Goal: Task Accomplishment & Management: Manage account settings

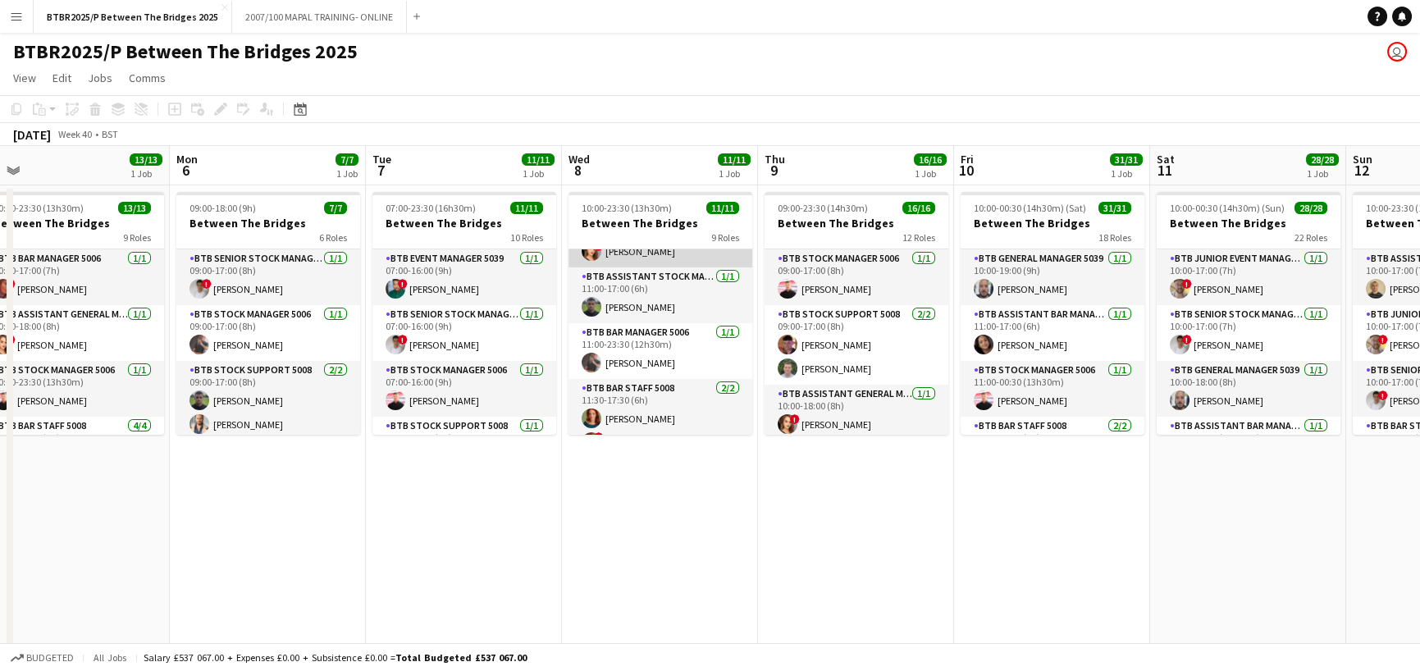
scroll to position [164, 0]
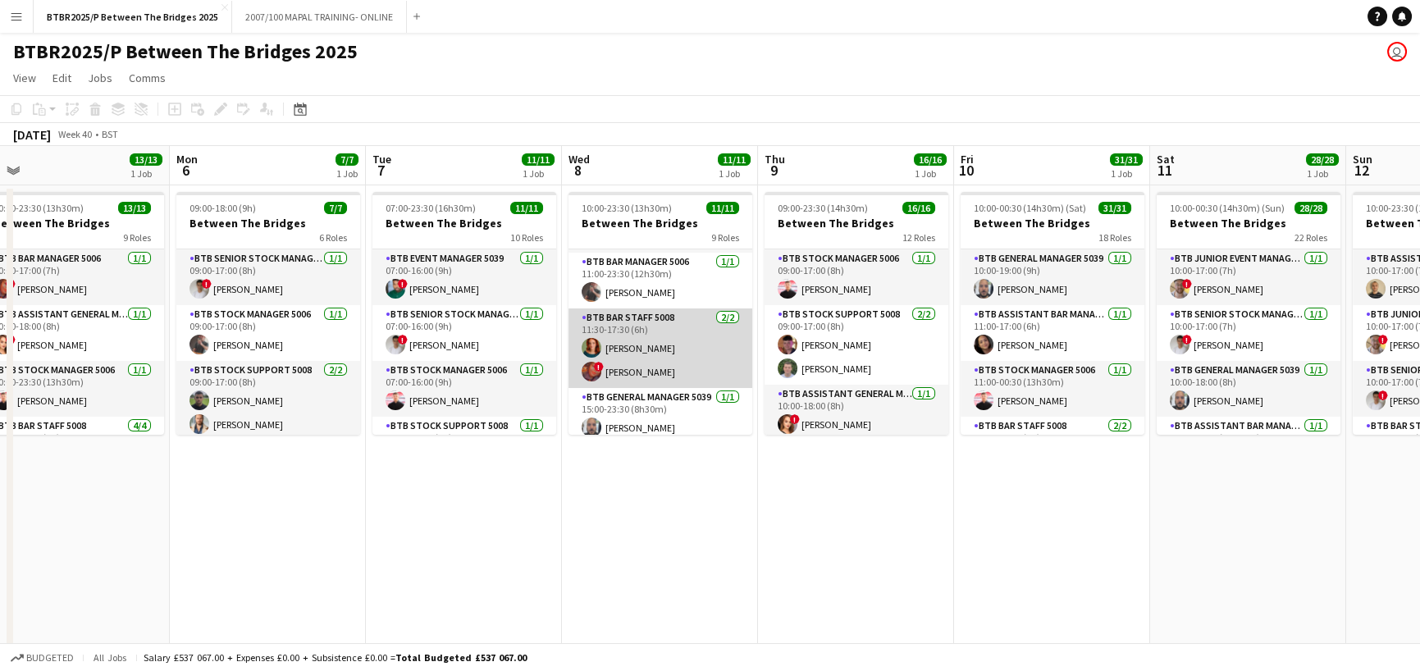
click at [645, 346] on app-card-role "BTB Bar Staff 5008 [DATE] 11:30-17:30 (6h) [PERSON_NAME] ! [PERSON_NAME]" at bounding box center [661, 349] width 184 height 80
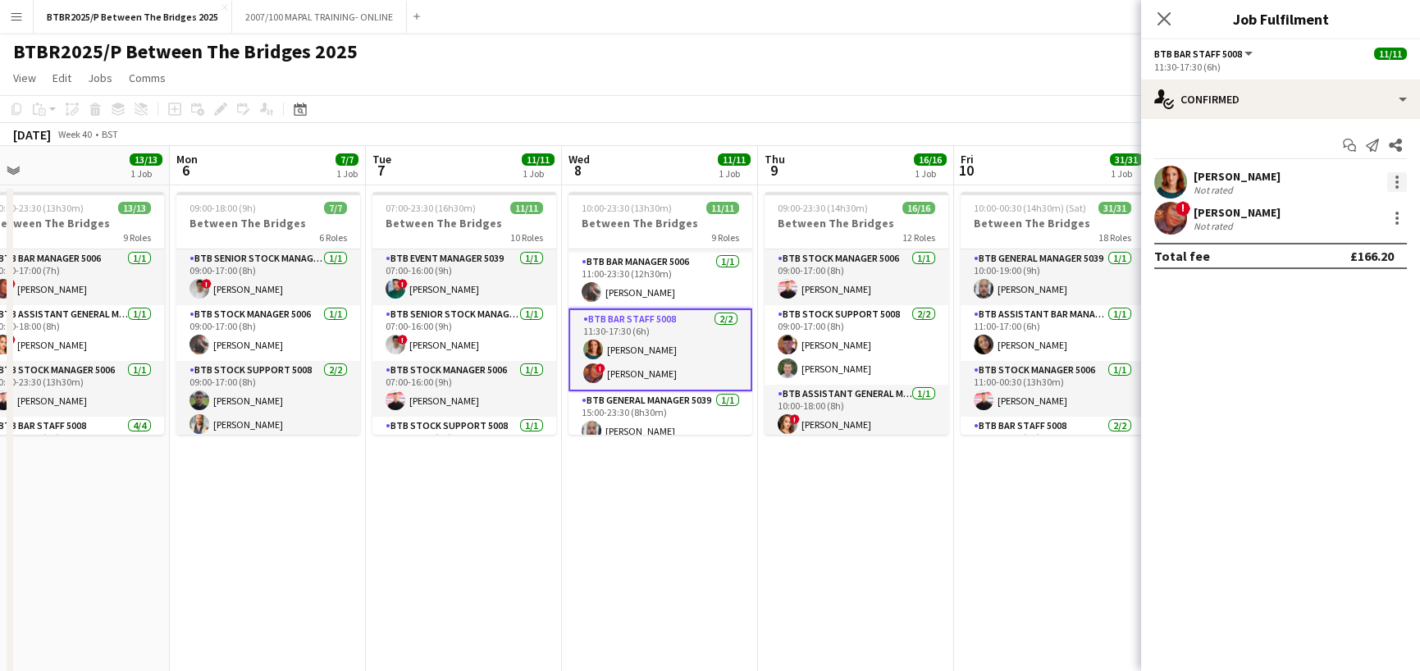
click at [1392, 180] on div at bounding box center [1398, 182] width 20 height 20
click at [1315, 368] on span "Remove" at bounding box center [1316, 370] width 49 height 14
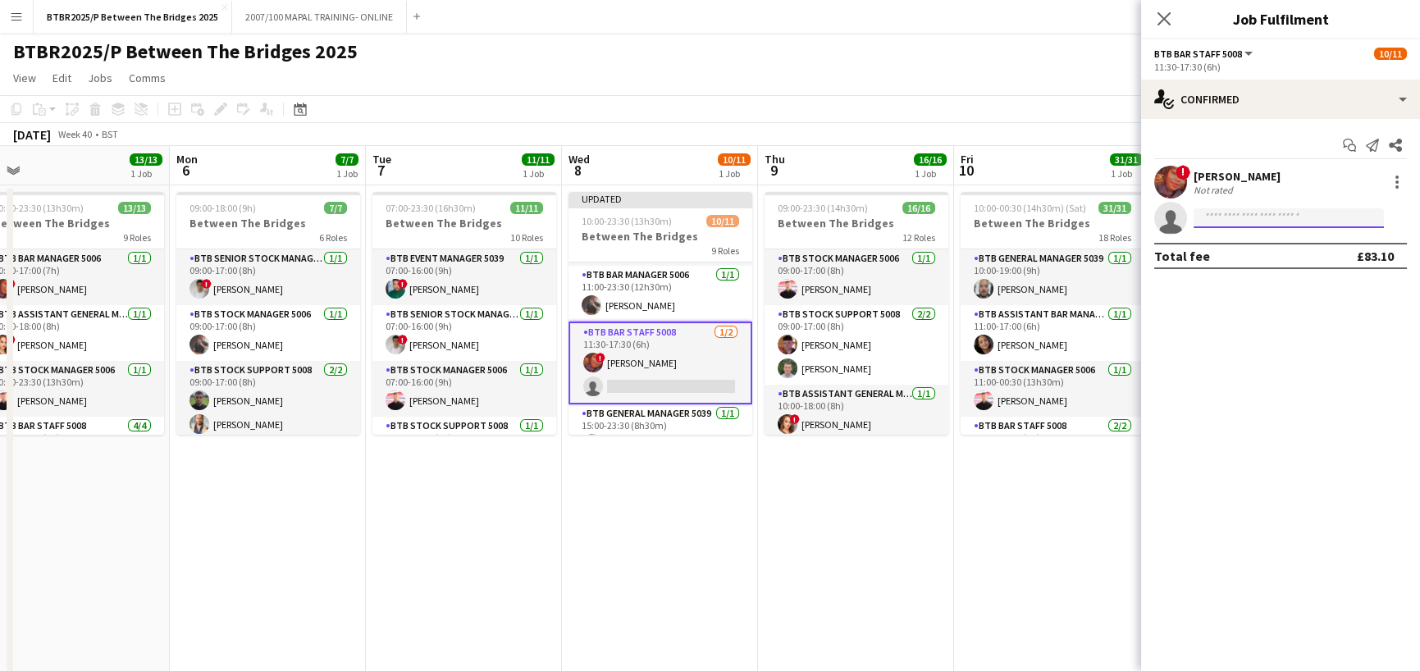
click at [1239, 218] on input at bounding box center [1289, 218] width 190 height 20
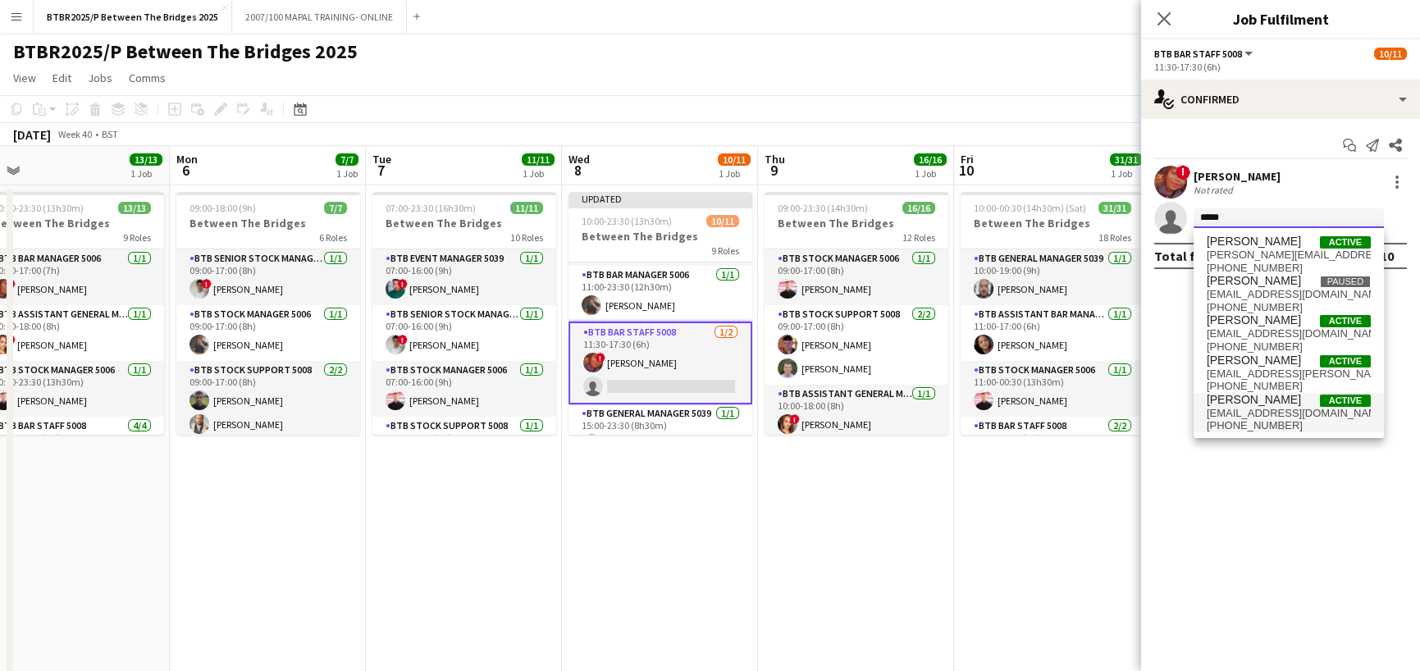
type input "*****"
click at [1296, 404] on span "[PERSON_NAME] Active" at bounding box center [1289, 400] width 164 height 14
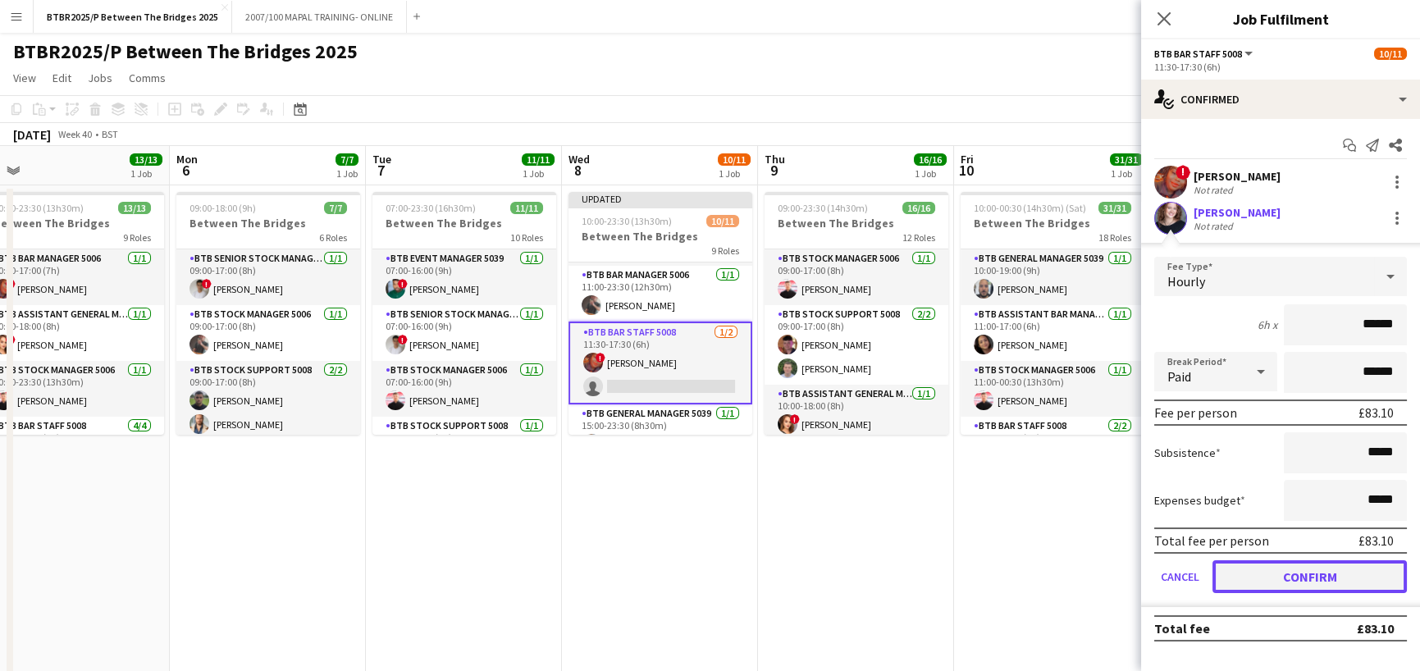
click at [1292, 576] on button "Confirm" at bounding box center [1310, 576] width 194 height 33
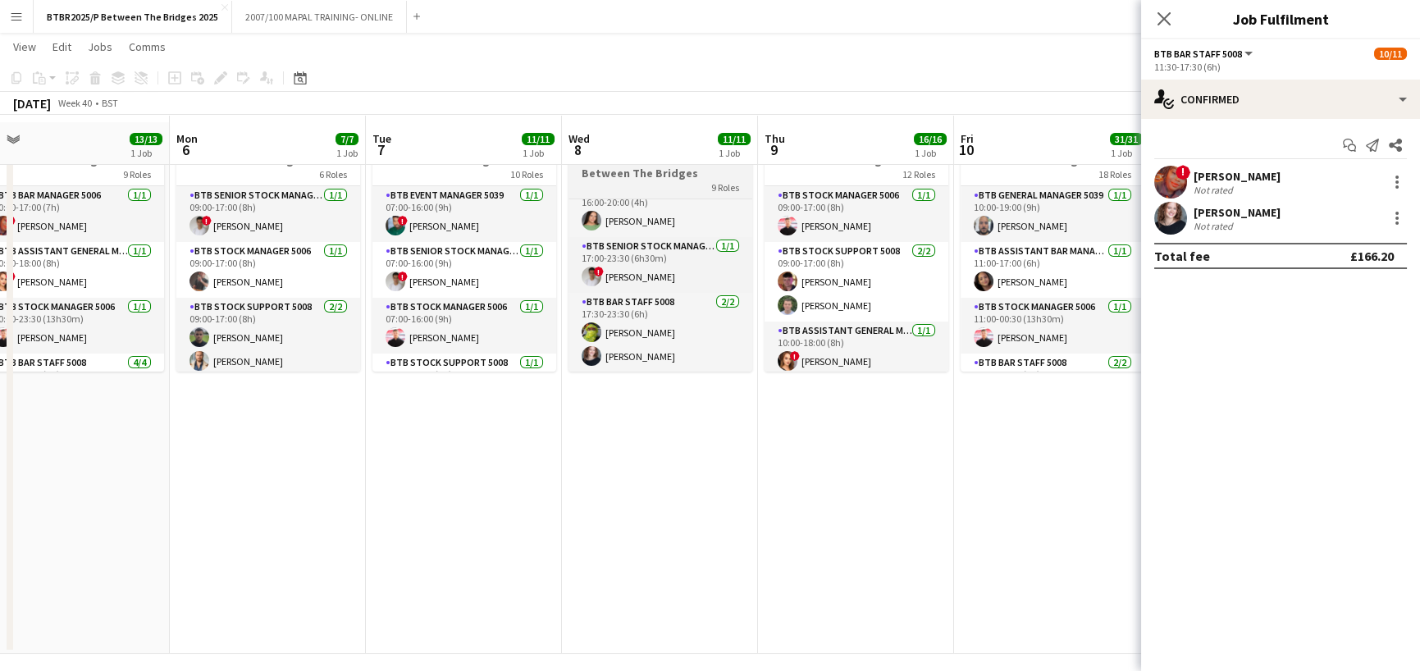
scroll to position [72, 0]
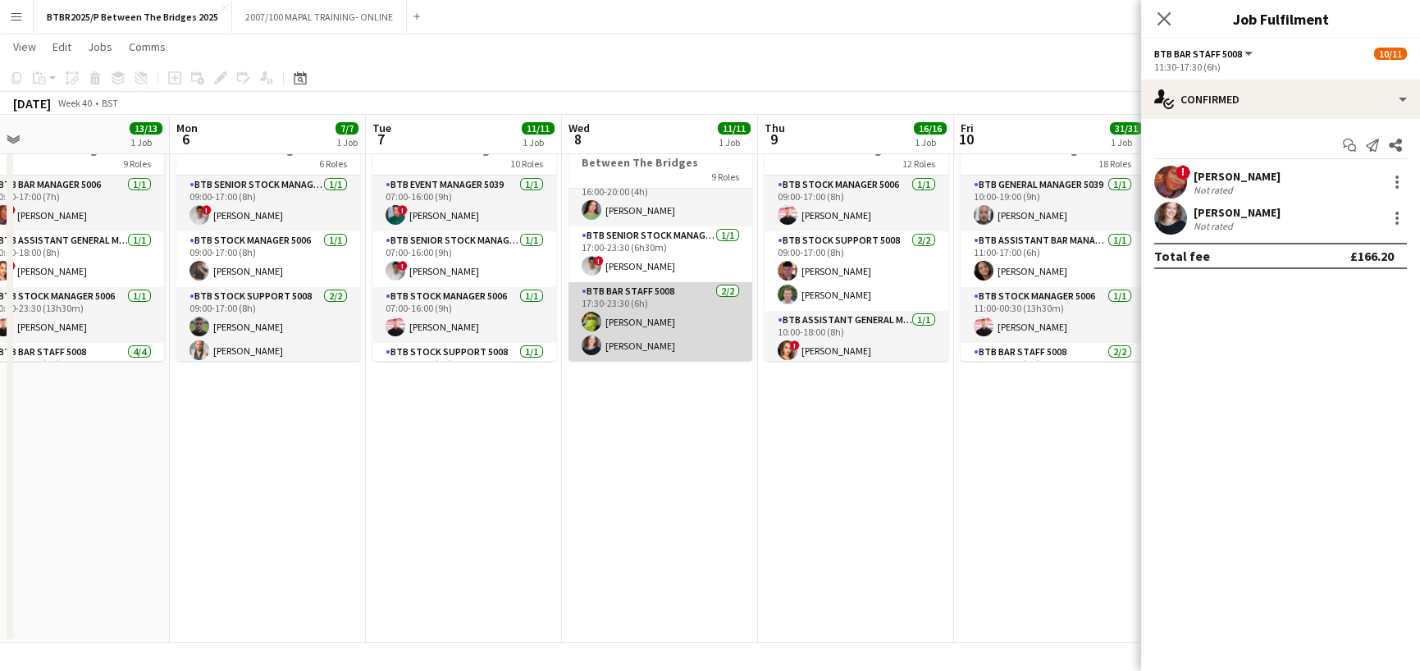
click at [651, 341] on app-card-role "BTB Bar Staff 5008 [DATE] 17:30-23:30 (6h) Remeil [PERSON_NAME] [PERSON_NAME]" at bounding box center [661, 322] width 184 height 80
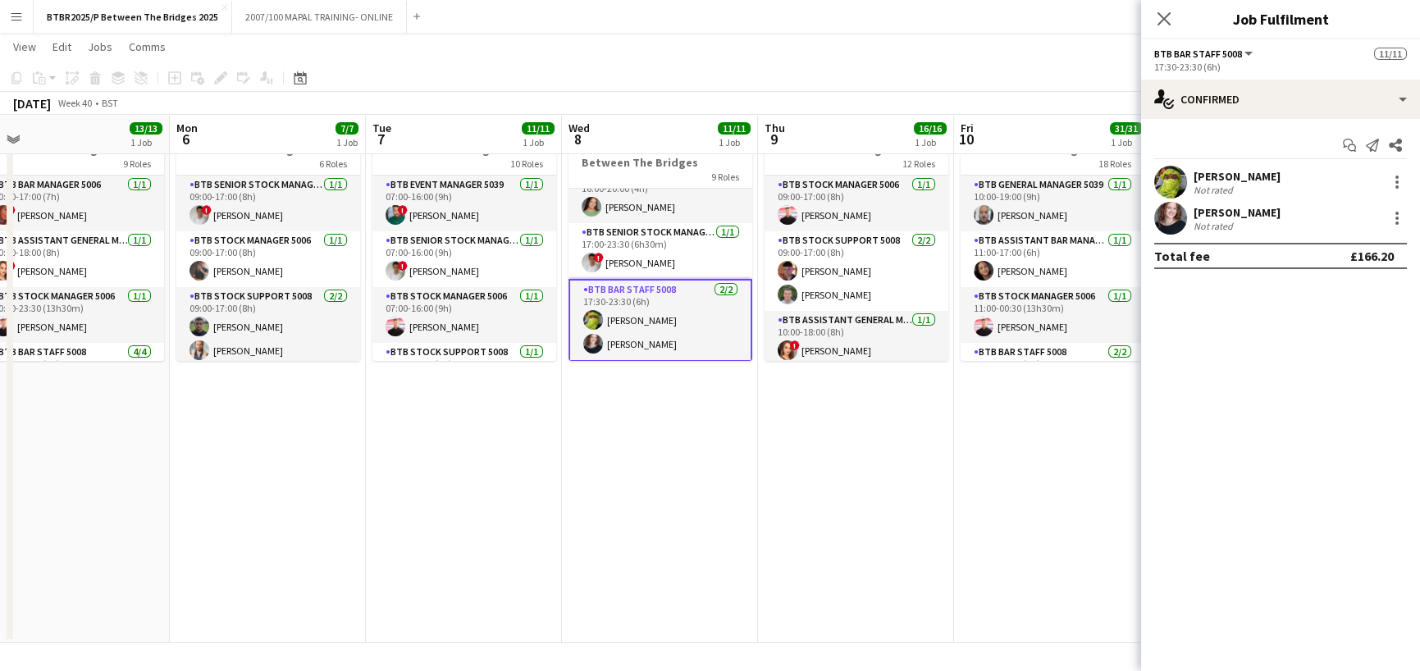
scroll to position [377, 0]
click at [1392, 220] on div at bounding box center [1398, 218] width 20 height 20
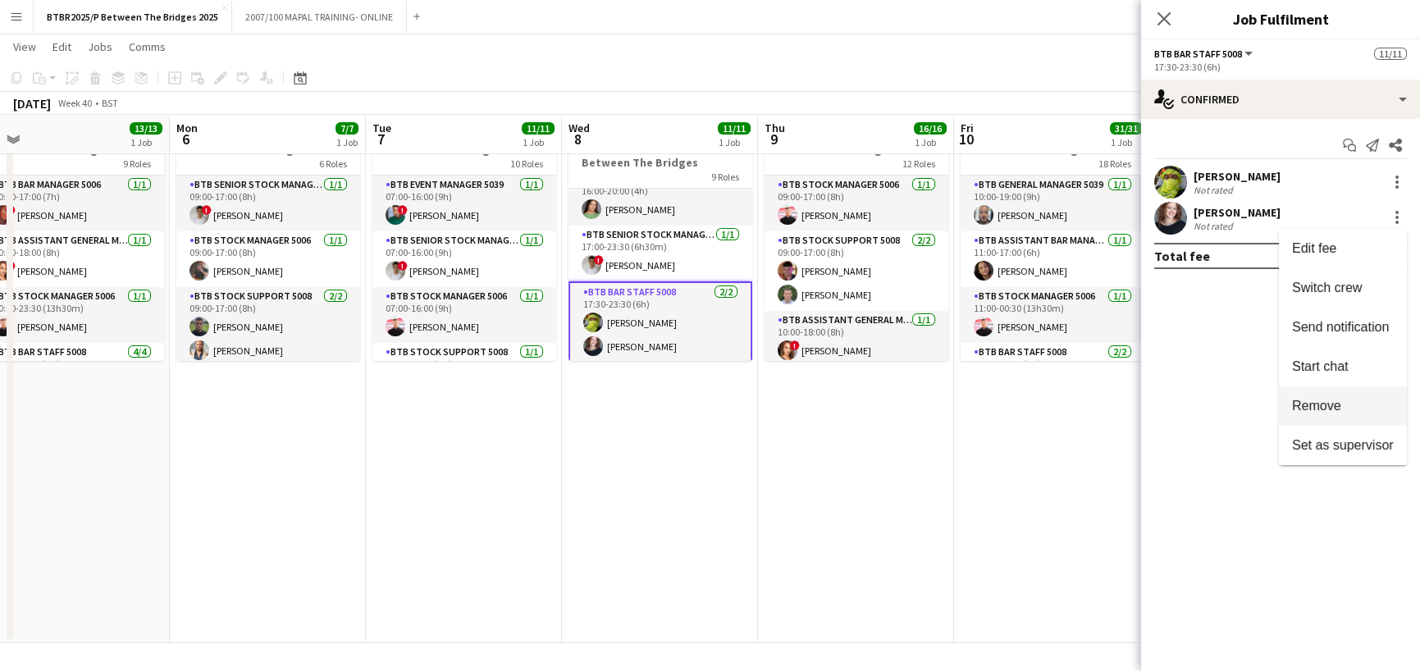
click at [1324, 401] on span "Remove" at bounding box center [1316, 406] width 49 height 14
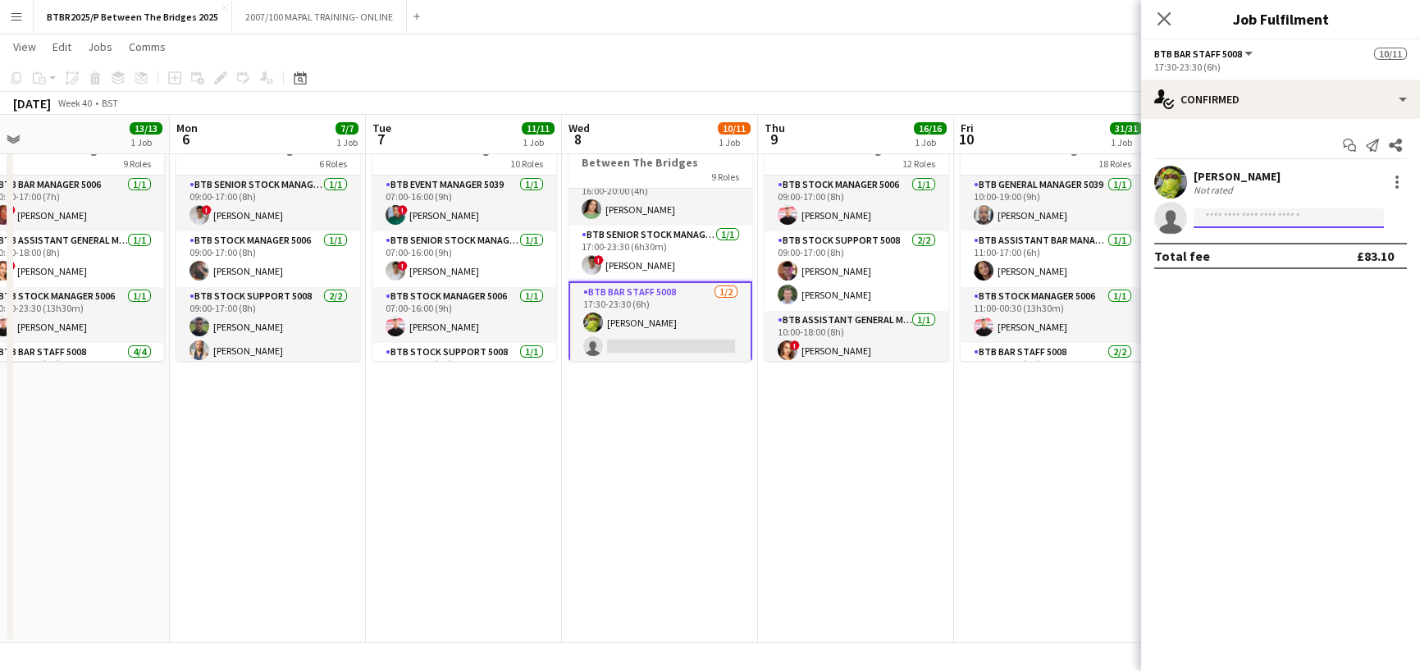
click at [1241, 213] on input at bounding box center [1289, 218] width 190 height 20
type input "****"
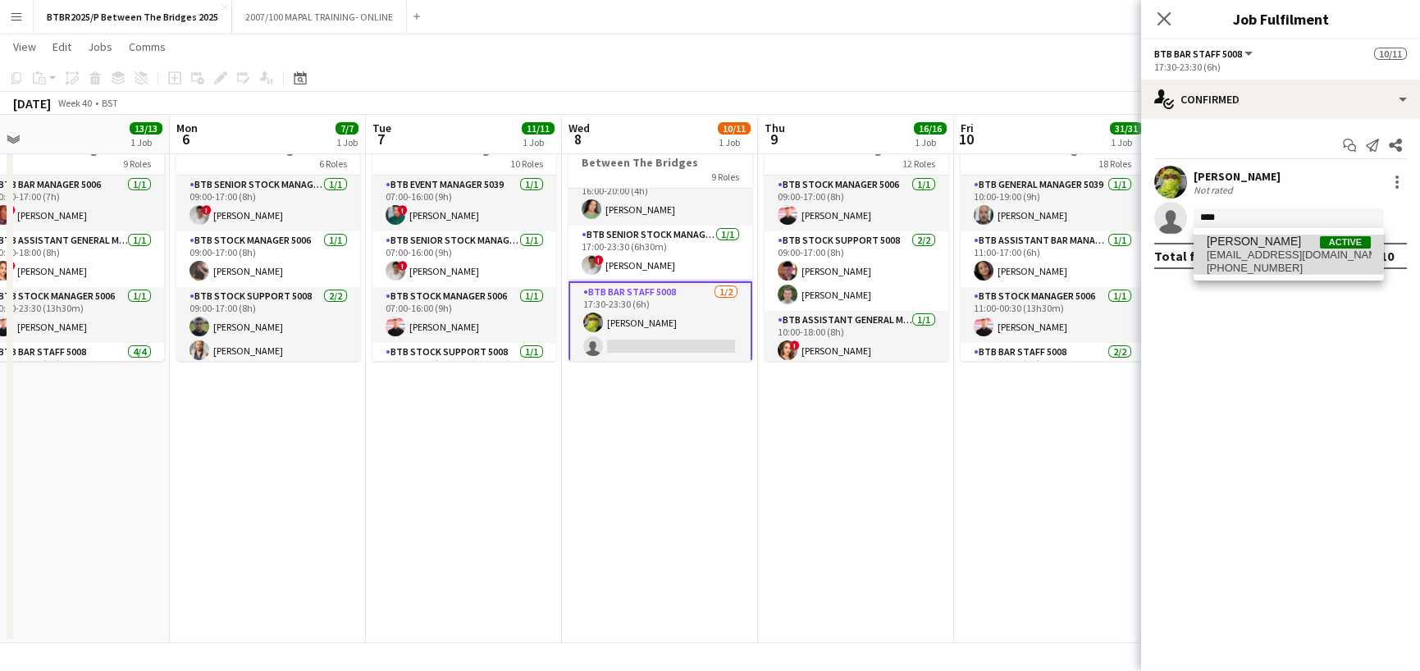
click at [1245, 247] on span "[PERSON_NAME]" at bounding box center [1254, 242] width 94 height 14
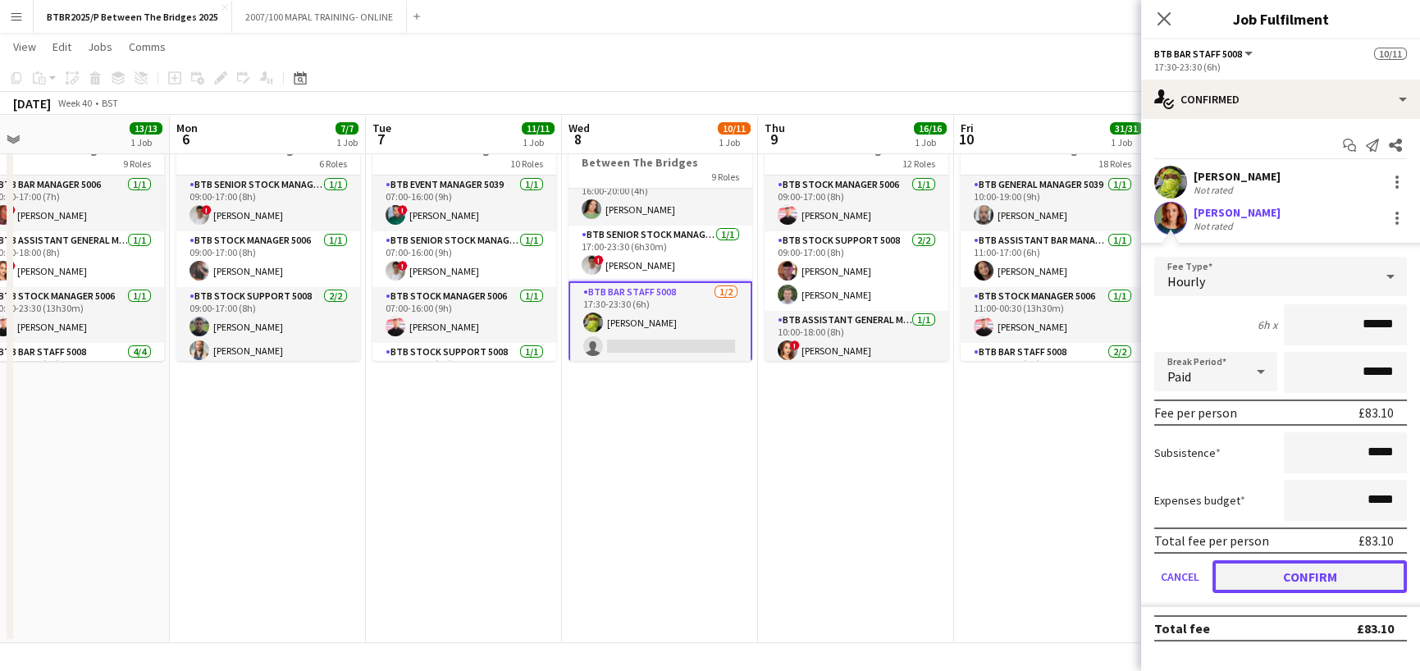
click at [1316, 571] on button "Confirm" at bounding box center [1310, 576] width 194 height 33
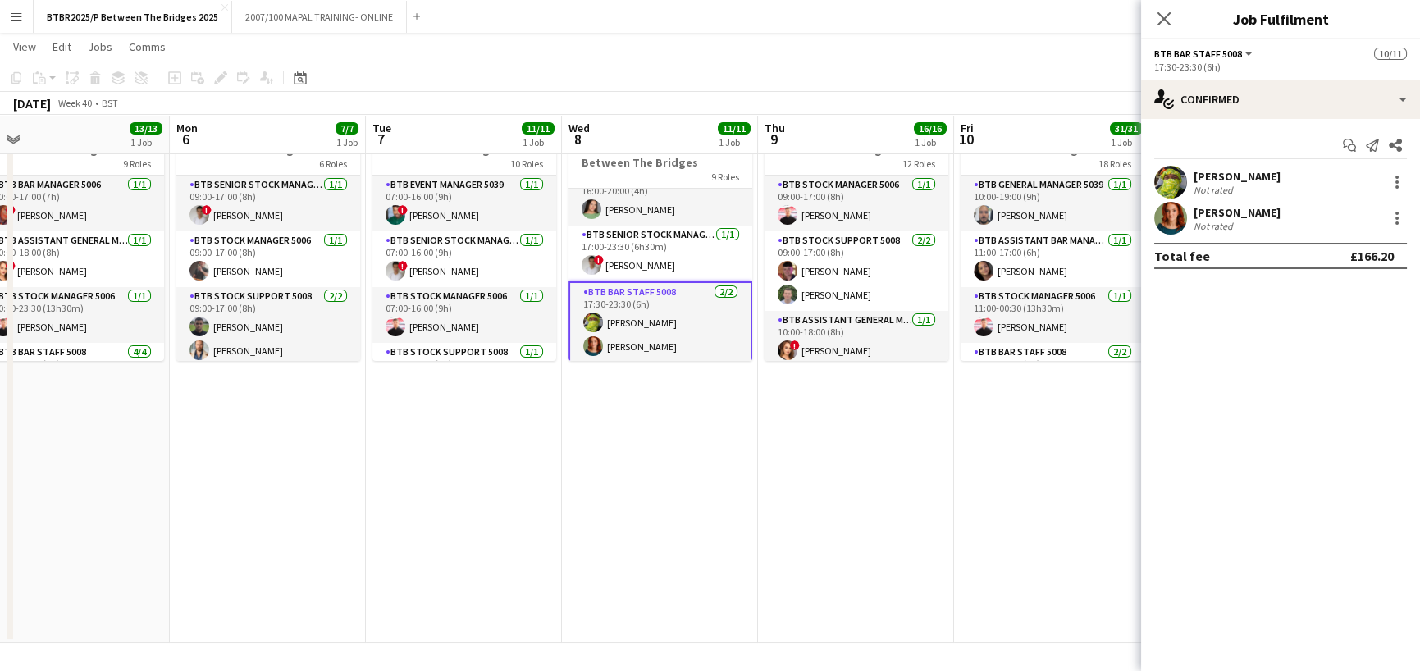
click at [1065, 86] on app-toolbar "Copy Paste Paste Ctrl+V Paste with crew Ctrl+Shift+V Paste linked Job [GEOGRAPH…" at bounding box center [710, 78] width 1420 height 28
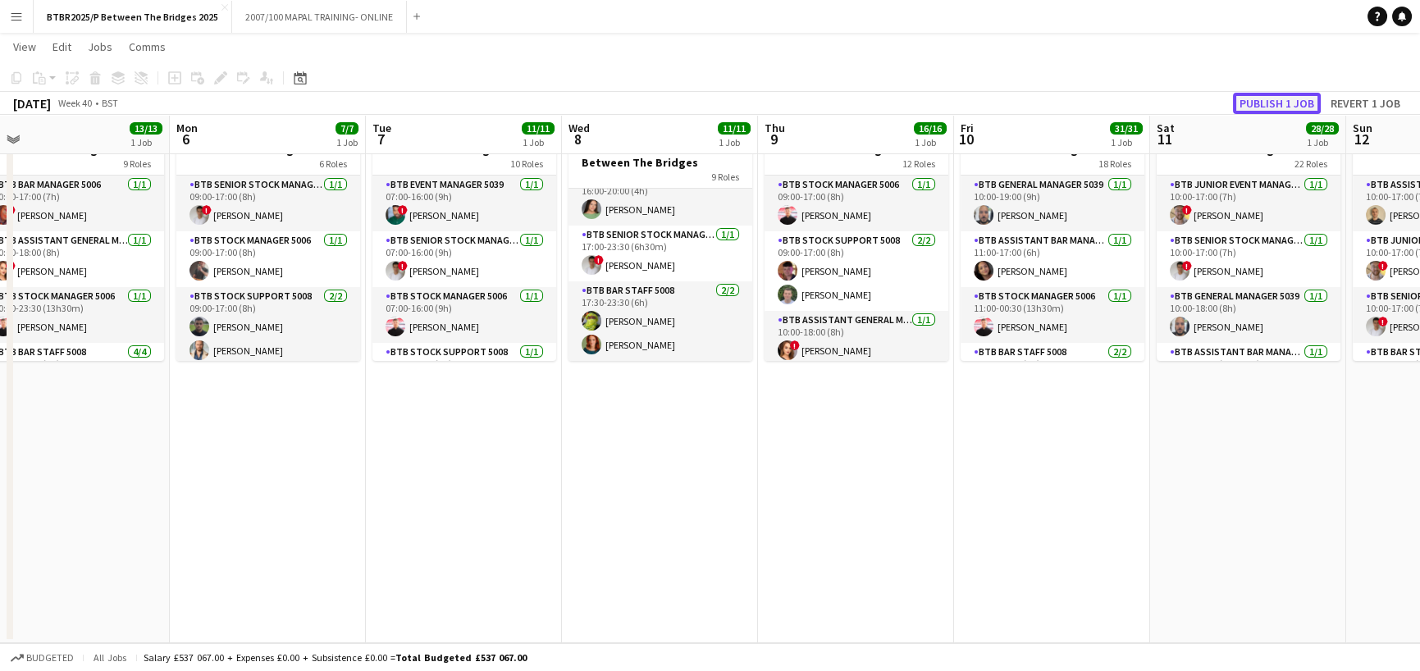
click at [1290, 98] on button "Publish 1 job" at bounding box center [1277, 103] width 88 height 21
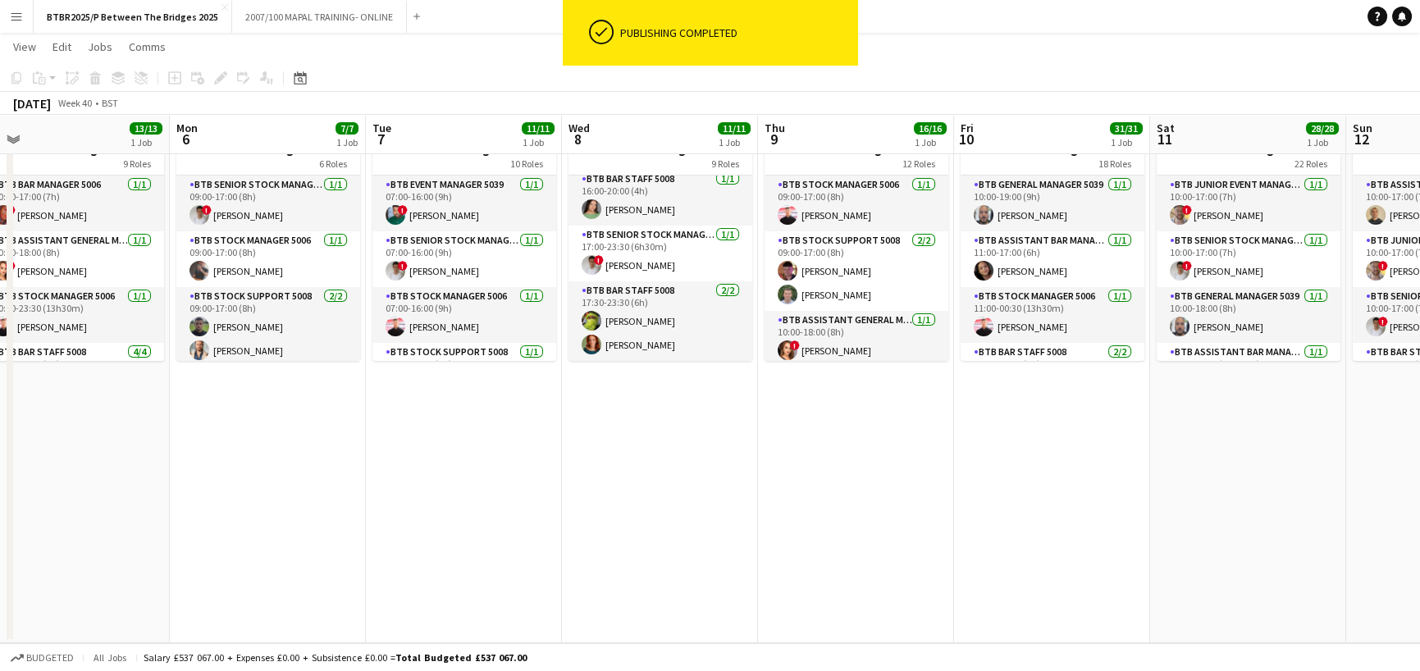
scroll to position [364, 0]
